Goal: Navigation & Orientation: Understand site structure

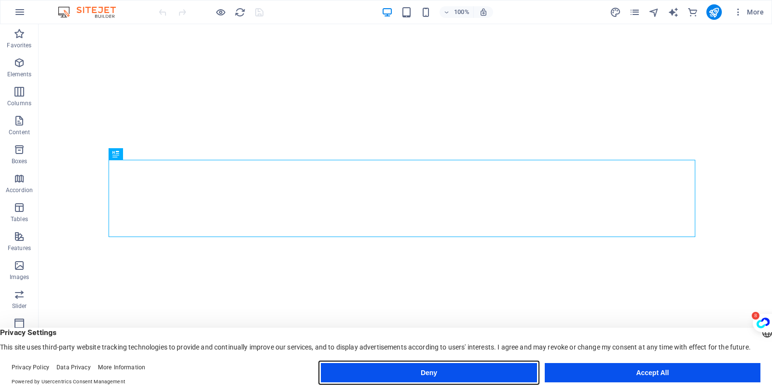
click at [480, 377] on button "Deny" at bounding box center [429, 372] width 216 height 19
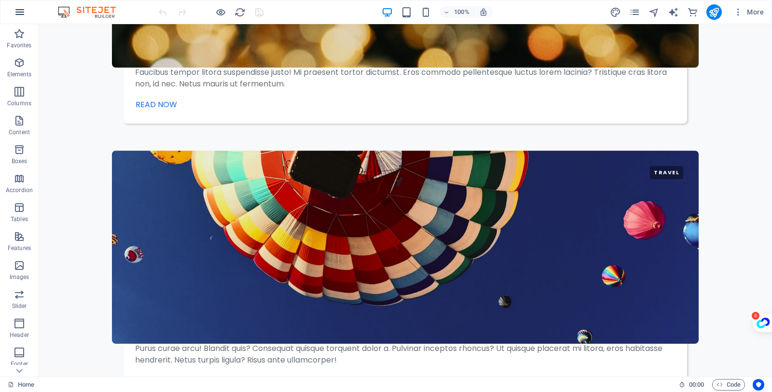
click at [23, 11] on icon "button" at bounding box center [20, 12] width 12 height 12
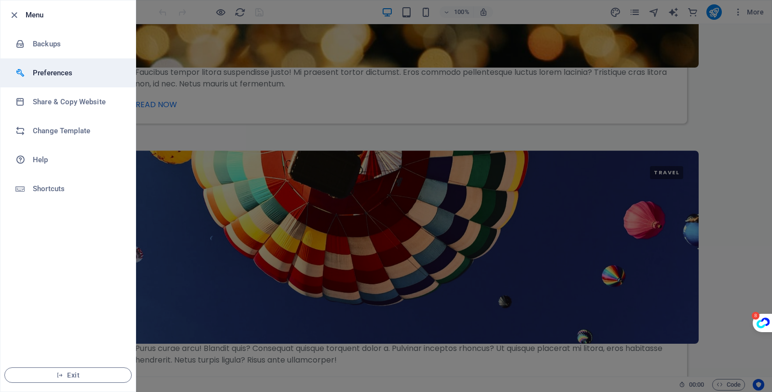
click at [87, 75] on h6 "Preferences" at bounding box center [77, 73] width 89 height 12
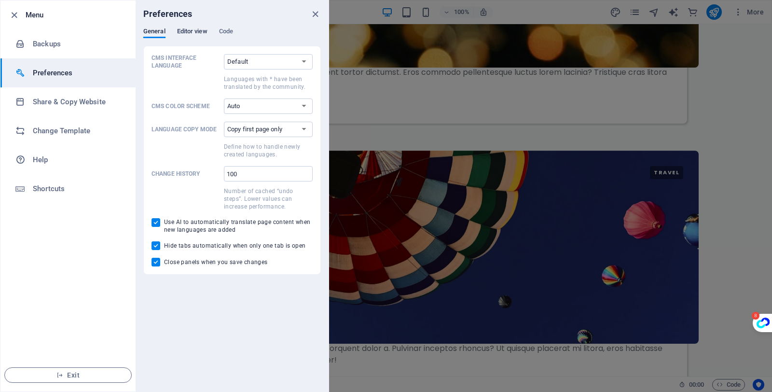
click at [191, 30] on span "Editor view" at bounding box center [192, 33] width 30 height 14
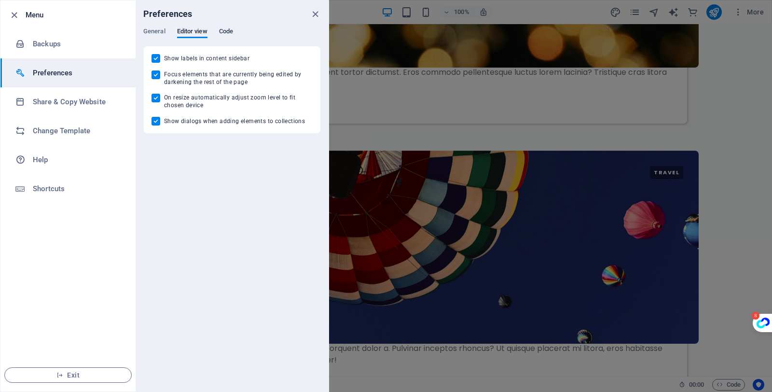
click at [230, 32] on span "Code" at bounding box center [226, 33] width 14 height 14
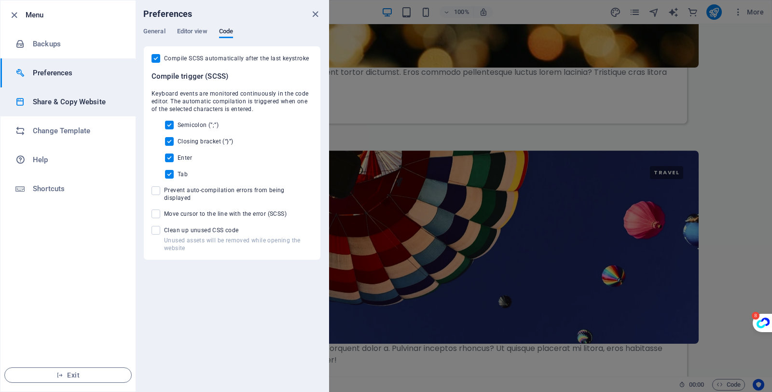
click at [61, 103] on h6 "Share & Copy Website" at bounding box center [77, 102] width 89 height 12
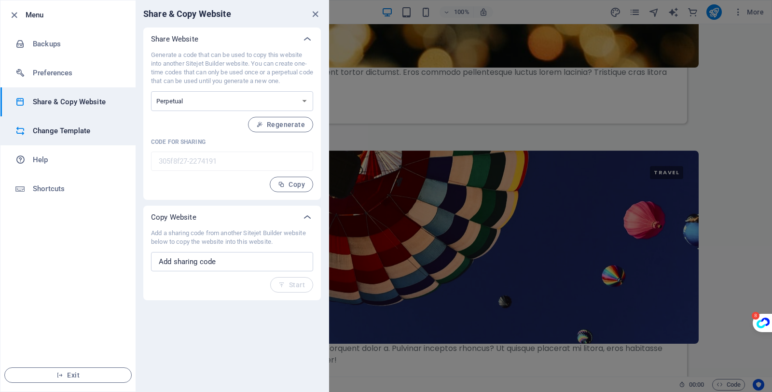
click at [55, 131] on h6 "Change Template" at bounding box center [77, 131] width 89 height 12
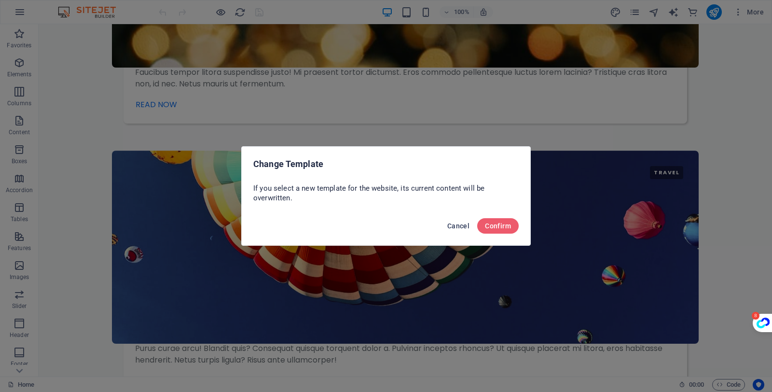
click at [464, 224] on span "Cancel" at bounding box center [458, 226] width 22 height 8
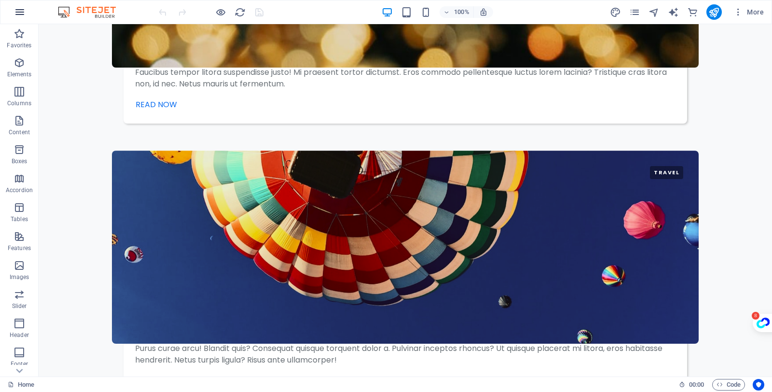
click at [20, 16] on icon "button" at bounding box center [20, 12] width 12 height 12
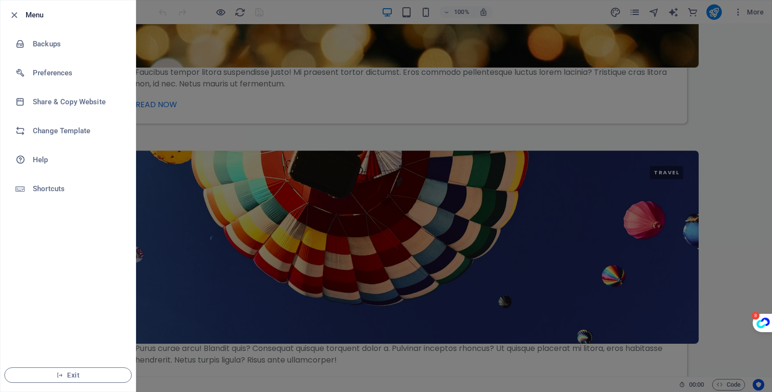
click at [182, 196] on div at bounding box center [386, 196] width 772 height 392
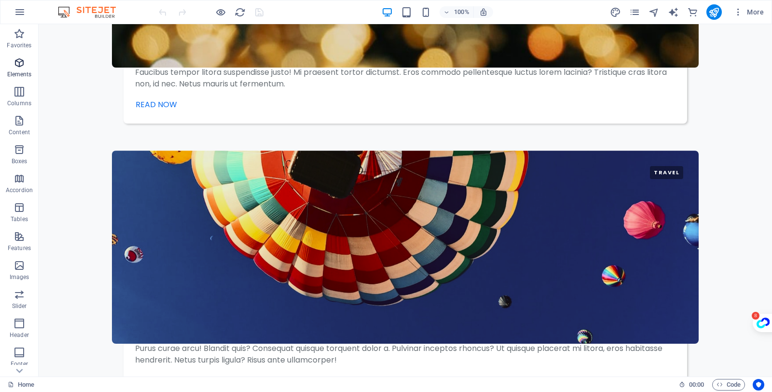
click at [24, 62] on icon "button" at bounding box center [20, 63] width 12 height 12
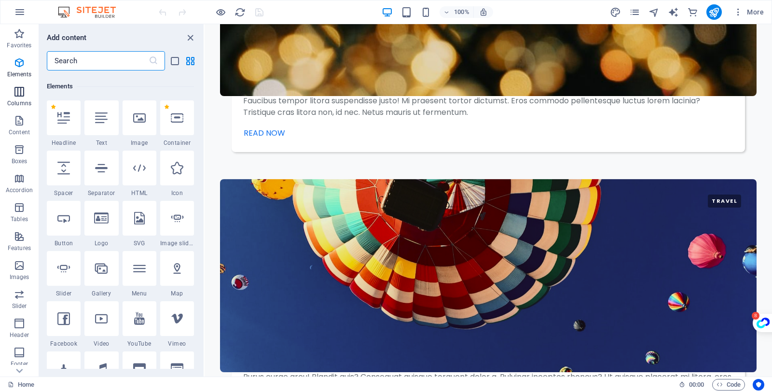
scroll to position [103, 0]
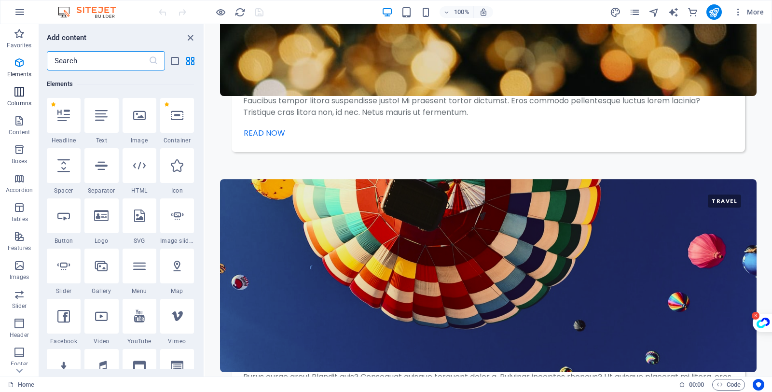
click at [22, 94] on icon "button" at bounding box center [20, 92] width 12 height 12
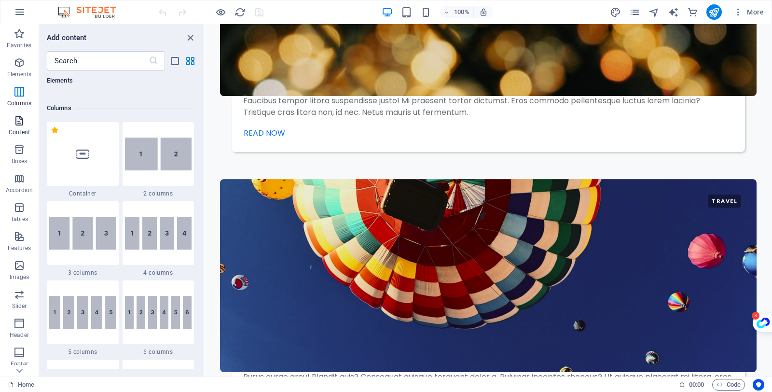
scroll to position [478, 0]
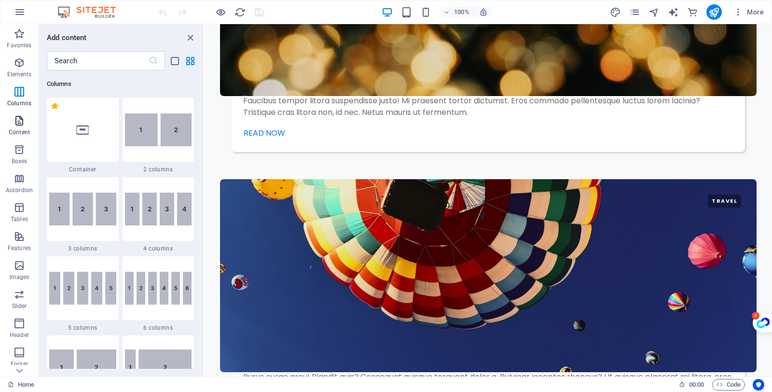
click at [16, 118] on icon "button" at bounding box center [20, 121] width 12 height 12
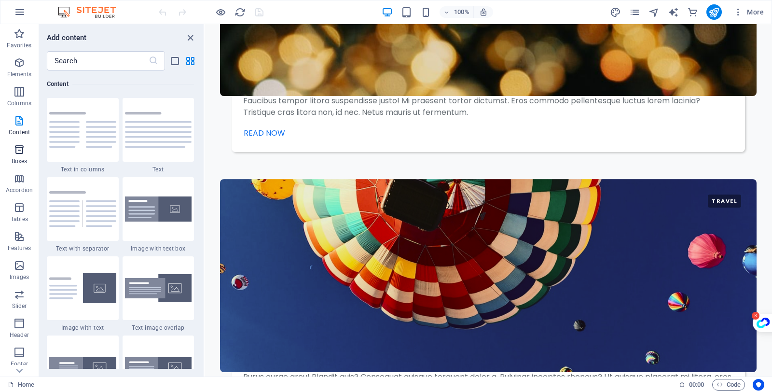
click at [19, 154] on icon "button" at bounding box center [20, 150] width 12 height 12
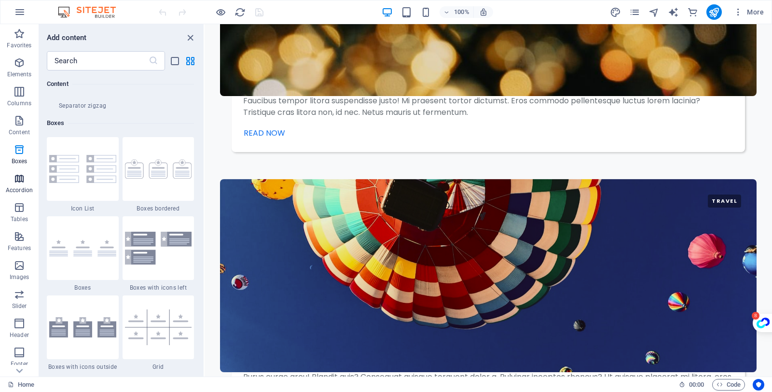
scroll to position [2662, 0]
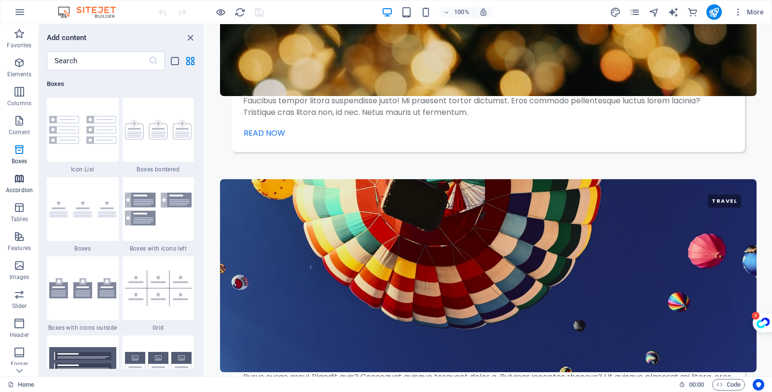
click at [18, 175] on icon "button" at bounding box center [20, 179] width 12 height 12
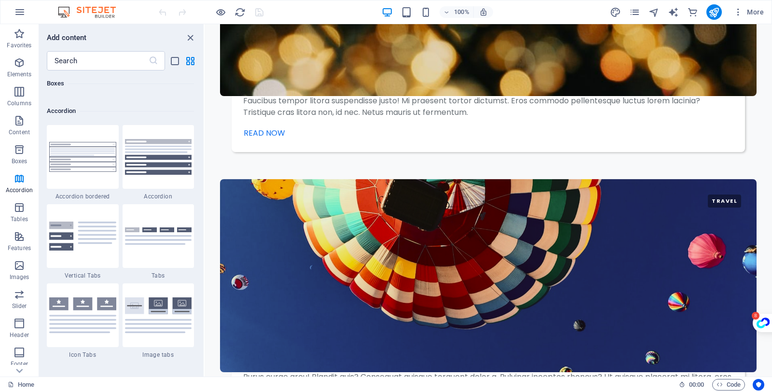
scroll to position [3081, 0]
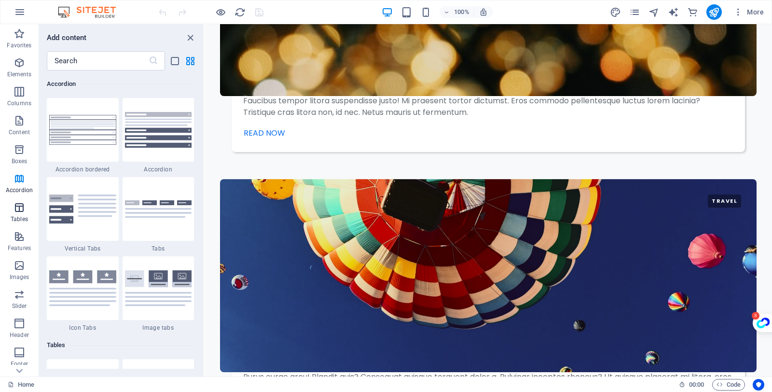
click at [21, 219] on p "Tables" at bounding box center [19, 219] width 17 height 8
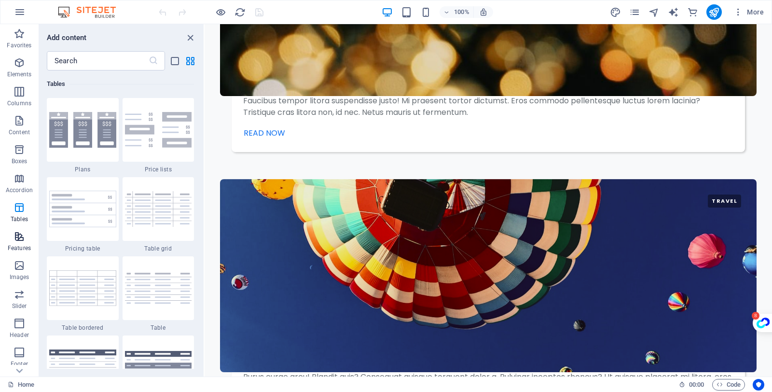
click at [23, 234] on icon "button" at bounding box center [20, 237] width 12 height 12
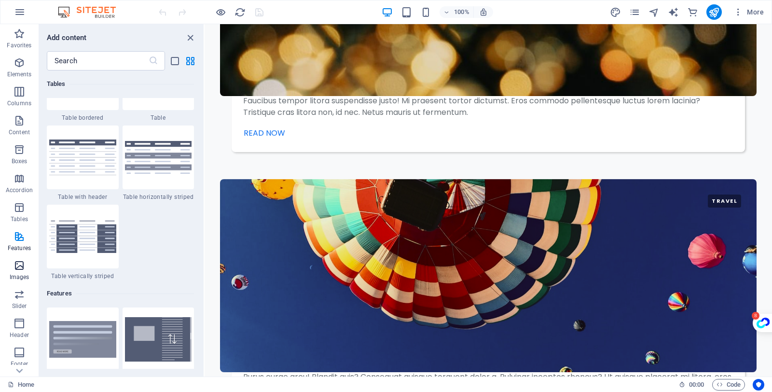
scroll to position [3762, 0]
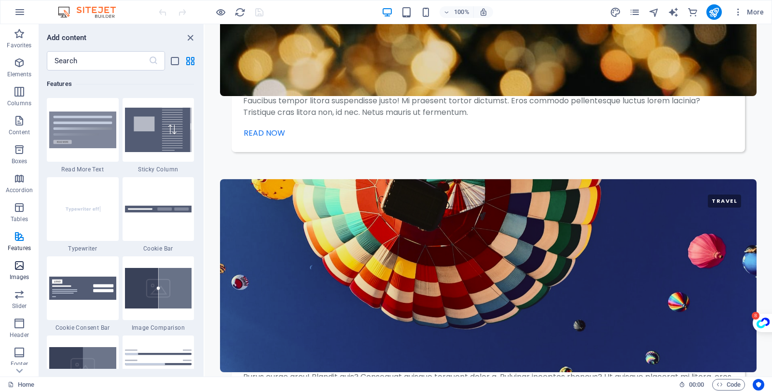
click at [20, 266] on icon "button" at bounding box center [20, 266] width 12 height 12
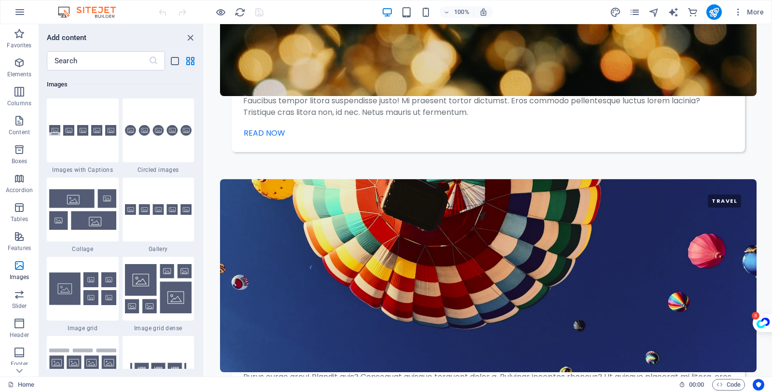
scroll to position [4893, 0]
click at [15, 298] on icon "button" at bounding box center [20, 295] width 12 height 12
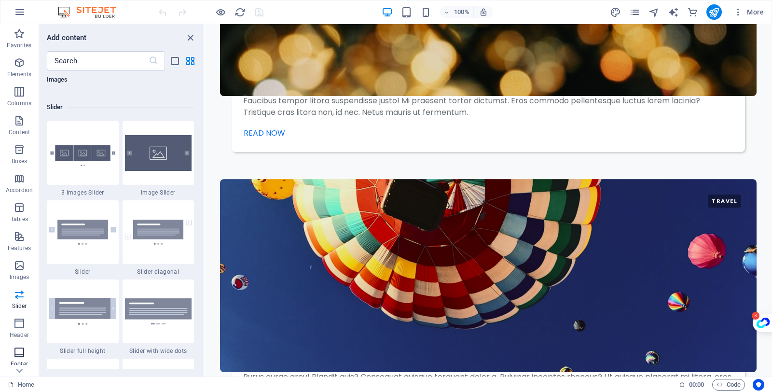
scroll to position [5471, 0]
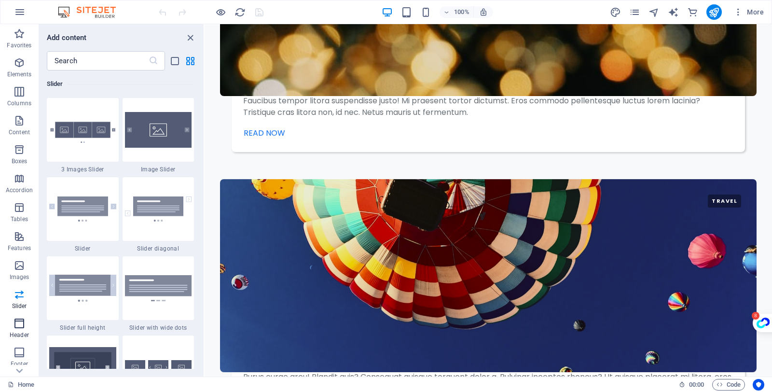
click at [14, 323] on icon "button" at bounding box center [20, 324] width 12 height 12
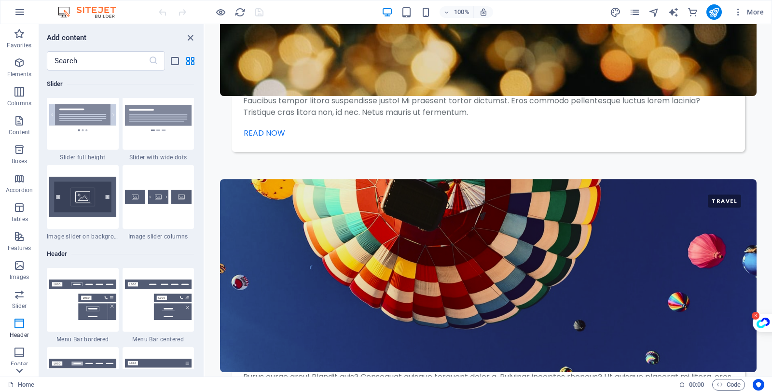
scroll to position [5811, 0]
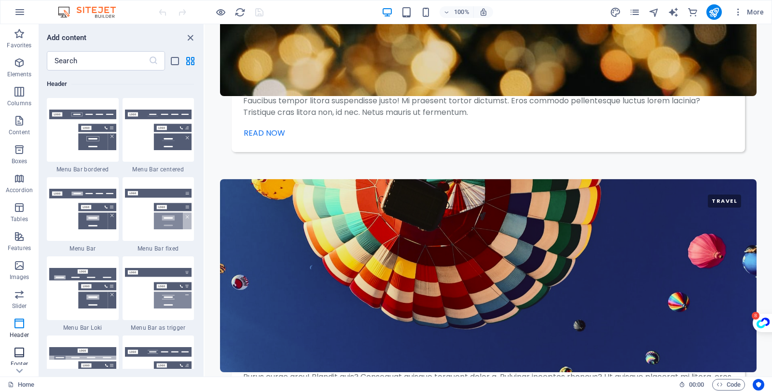
click at [20, 356] on icon "button" at bounding box center [20, 352] width 12 height 12
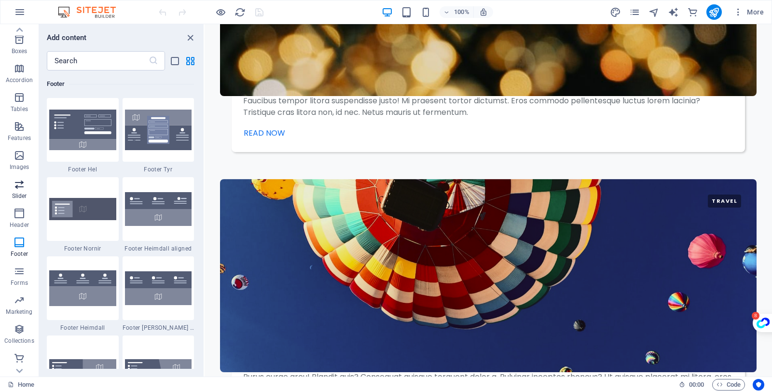
scroll to position [111, 0]
click at [19, 277] on span "Forms" at bounding box center [19, 275] width 39 height 23
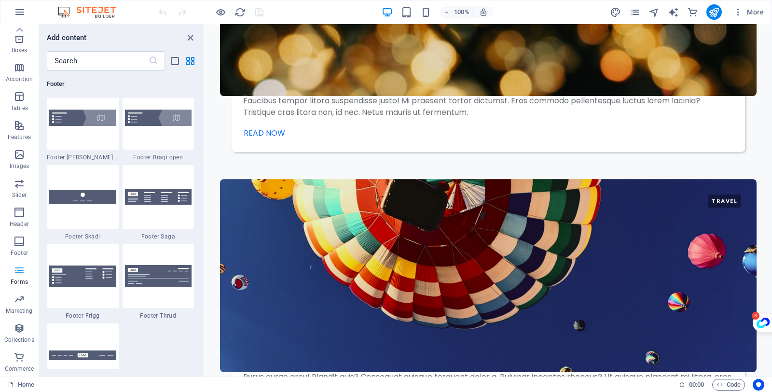
scroll to position [7045, 0]
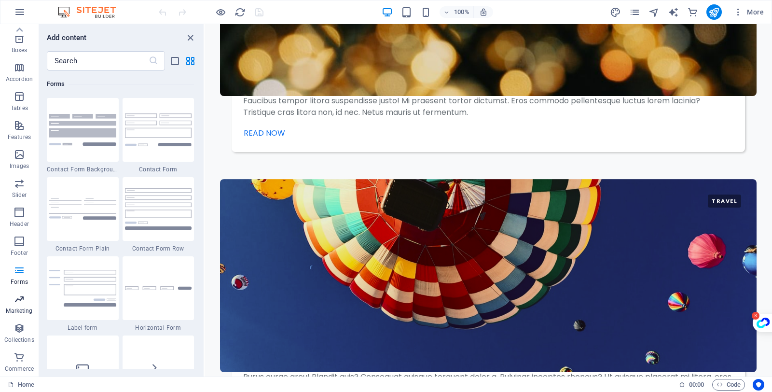
click at [18, 308] on p "Marketing" at bounding box center [19, 311] width 27 height 8
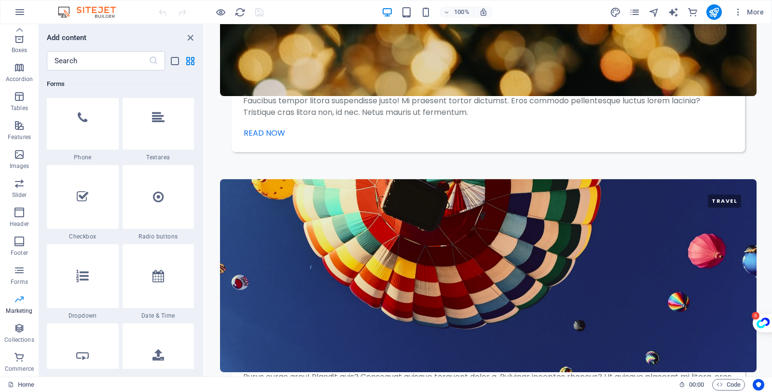
scroll to position [7860, 0]
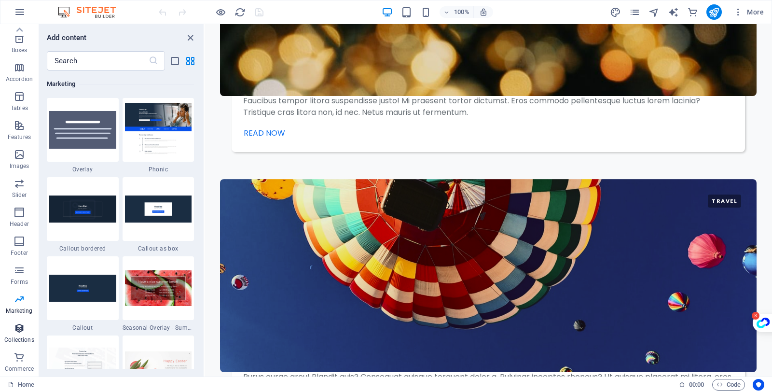
click at [21, 329] on icon "button" at bounding box center [20, 328] width 12 height 12
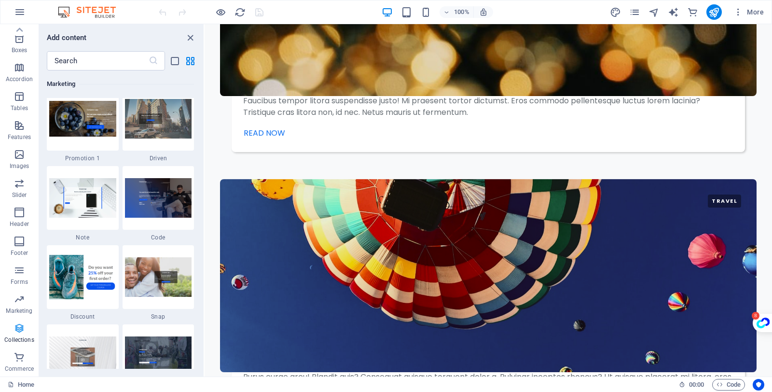
scroll to position [8834, 0]
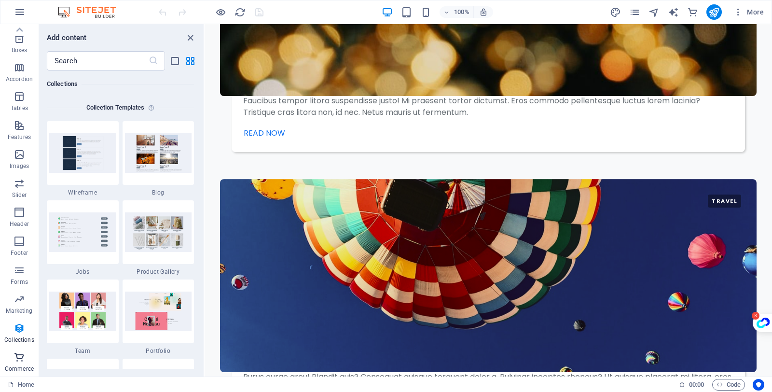
click at [15, 367] on p "Commerce" at bounding box center [19, 369] width 29 height 8
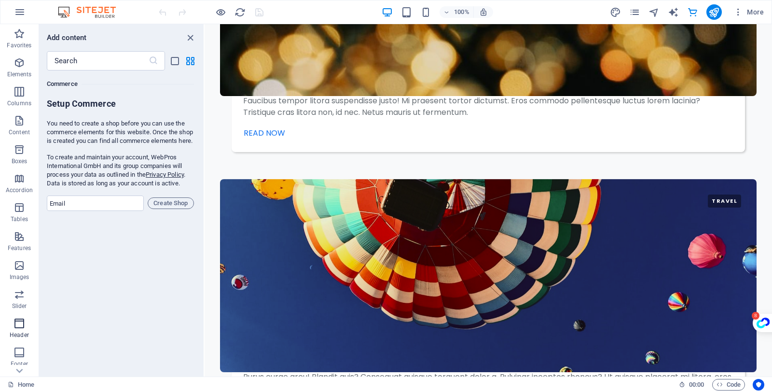
scroll to position [111, 0]
